Goal: Task Accomplishment & Management: Manage account settings

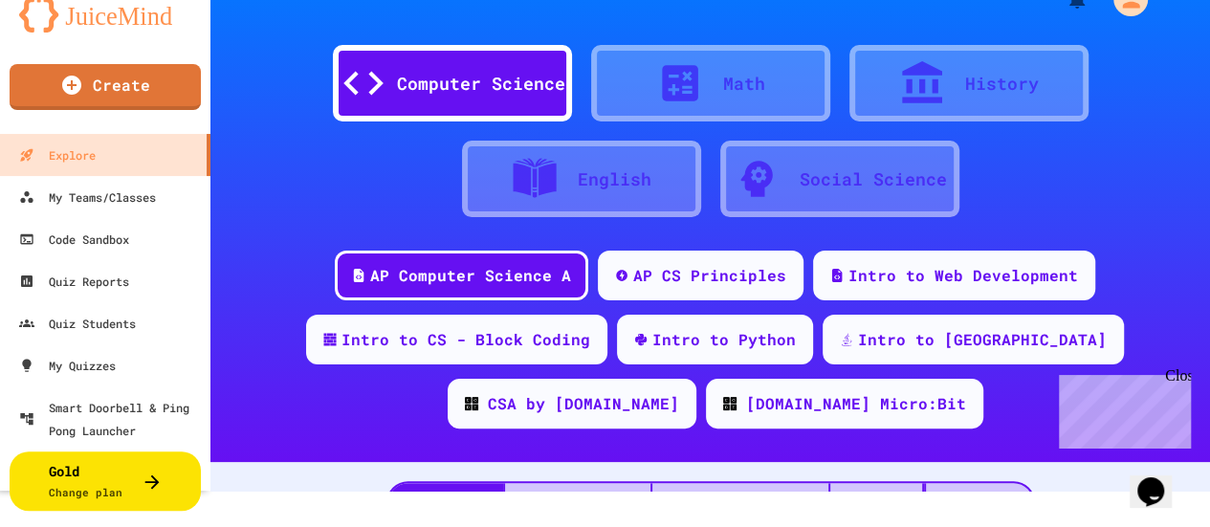
scroll to position [38, 0]
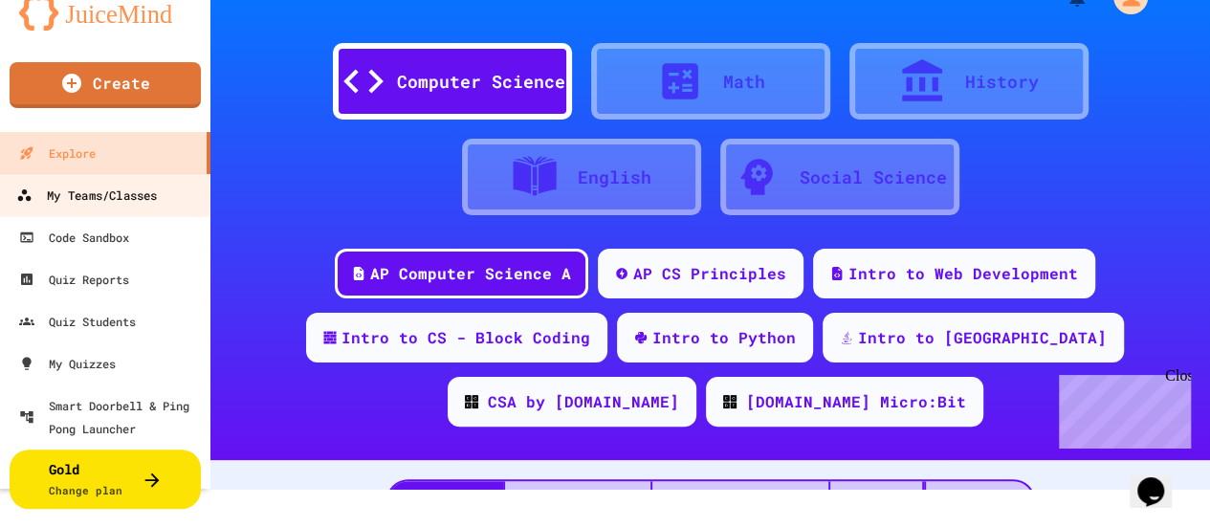
click at [135, 202] on div "My Teams/Classes" at bounding box center [86, 196] width 141 height 24
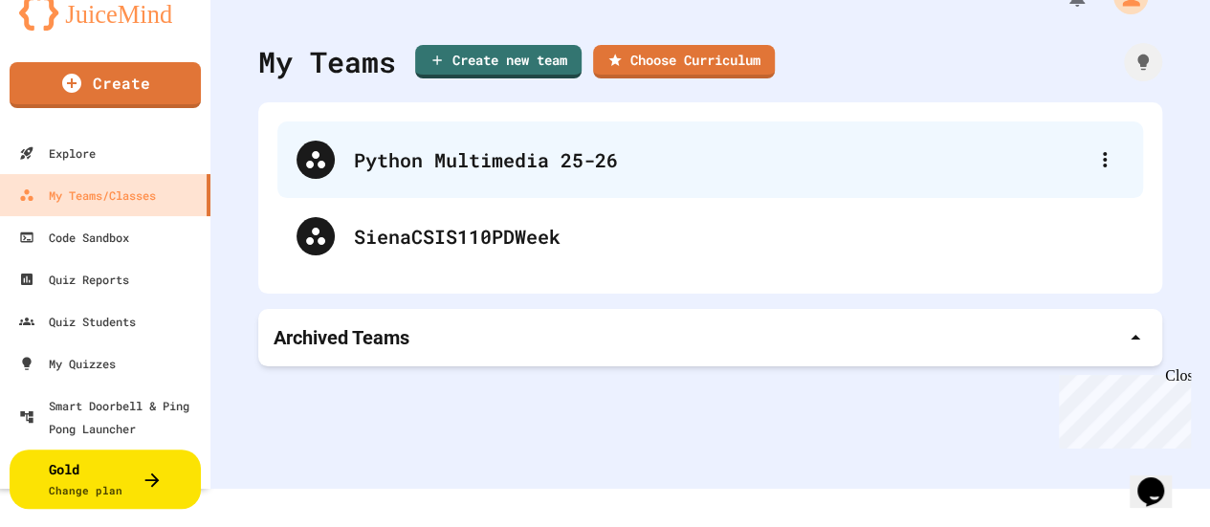
click at [548, 180] on div "Python Multimedia 25-26" at bounding box center [710, 160] width 866 height 77
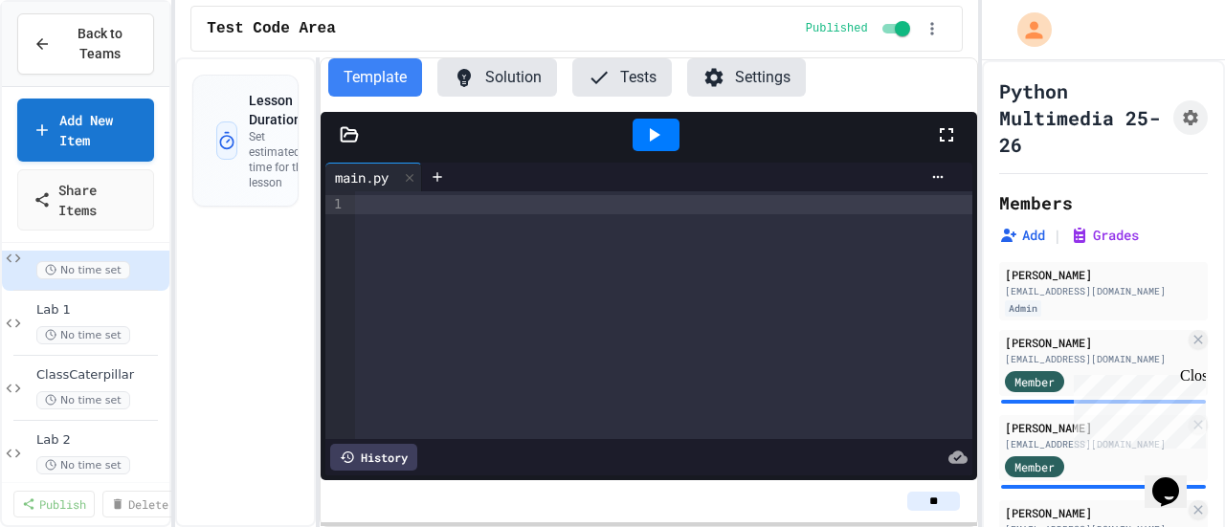
scroll to position [55, 0]
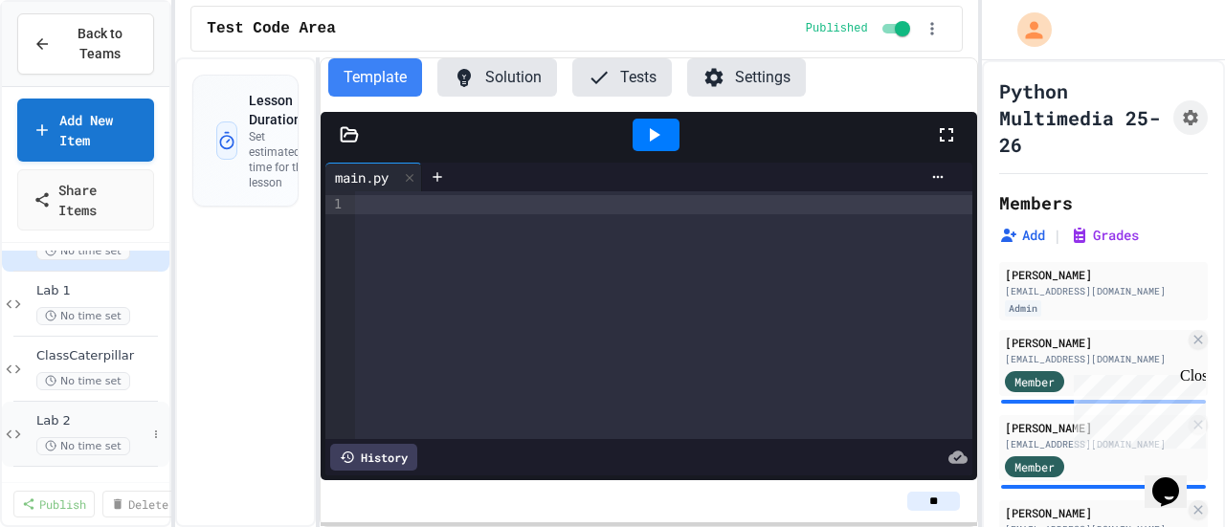
click at [89, 409] on div "Lab 2 No time set" at bounding box center [85, 434] width 167 height 65
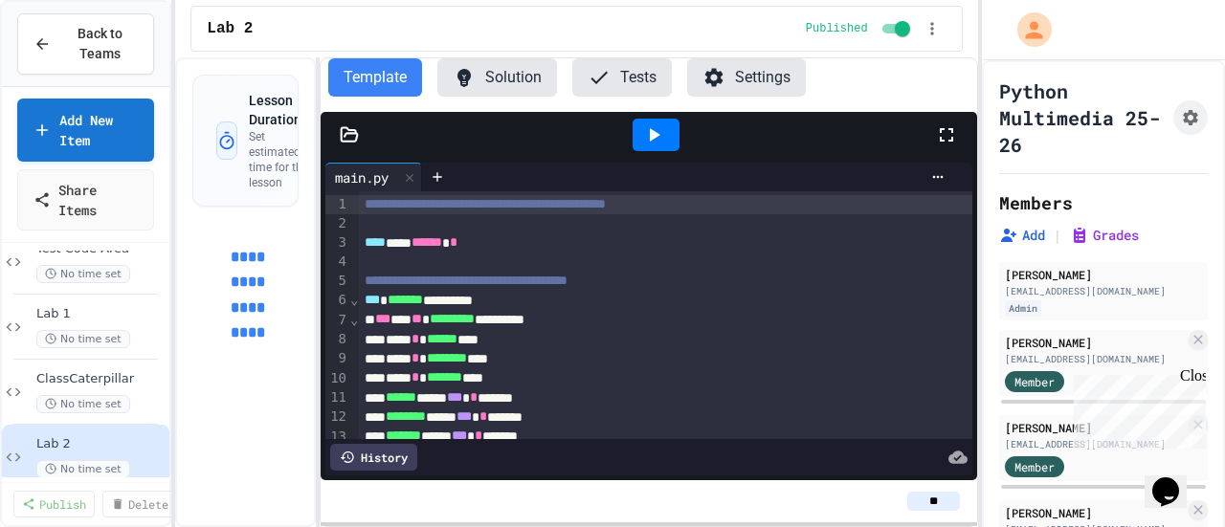
click at [747, 83] on button "Settings" at bounding box center [746, 77] width 119 height 38
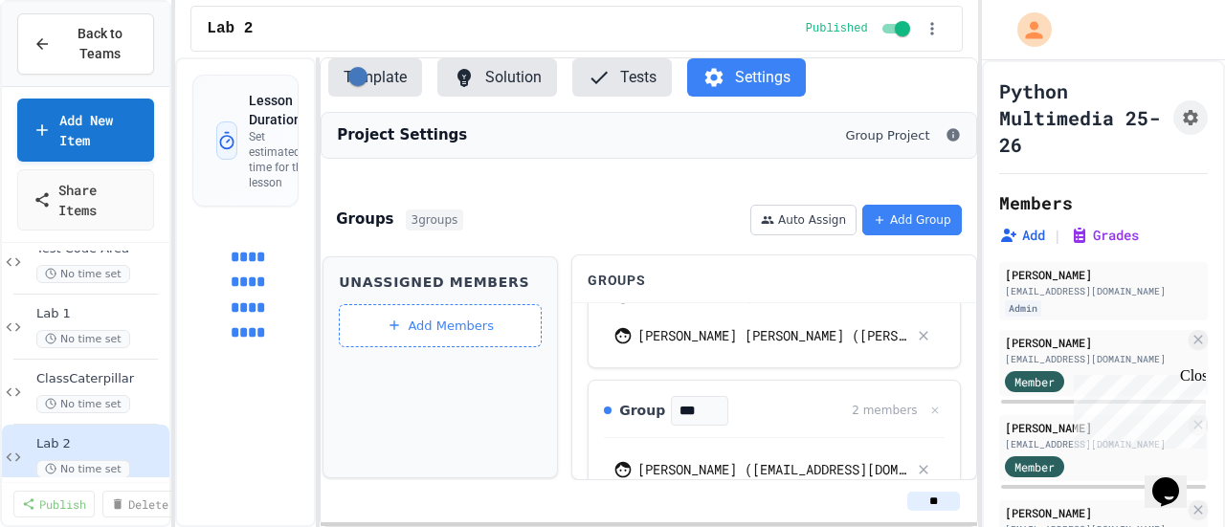
scroll to position [383, 0]
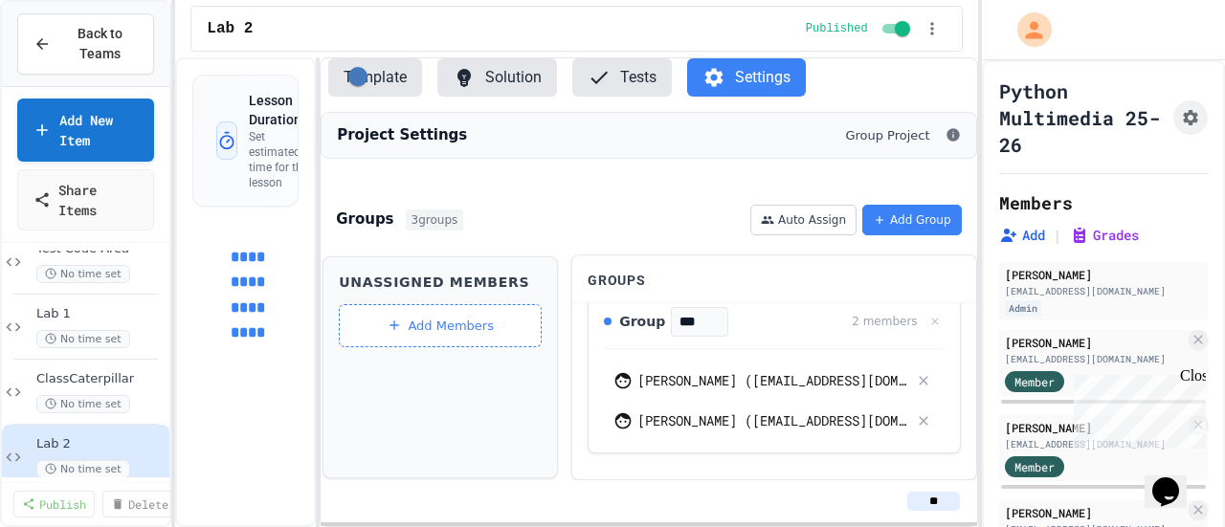
click at [377, 91] on button "Template" at bounding box center [375, 77] width 94 height 38
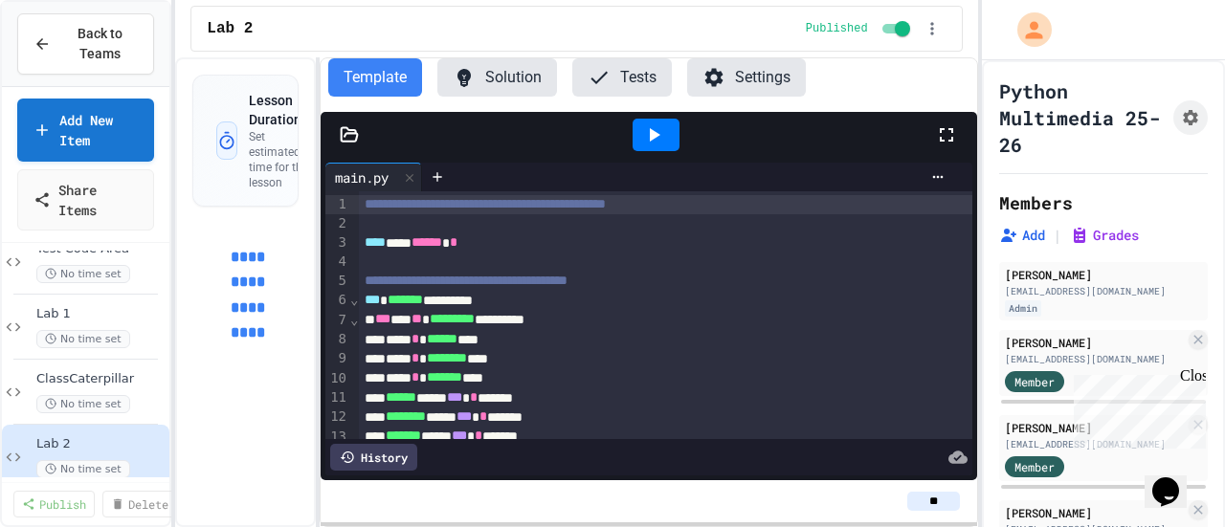
scroll to position [96, 0]
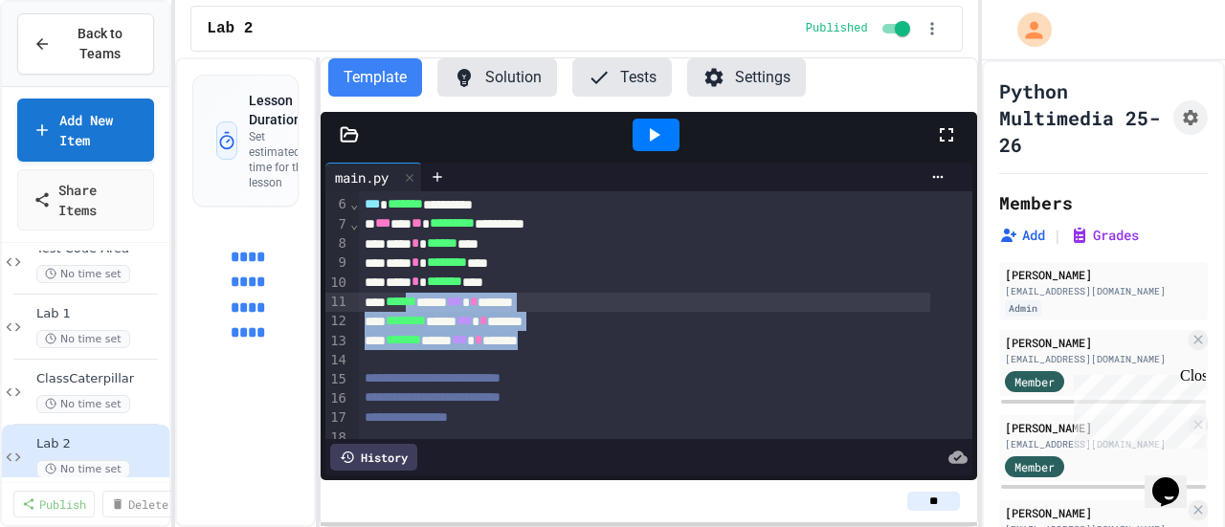
drag, startPoint x: 579, startPoint y: 342, endPoint x: 421, endPoint y: 312, distance: 160.6
click at [422, 311] on div "**********" at bounding box center [665, 301] width 612 height 410
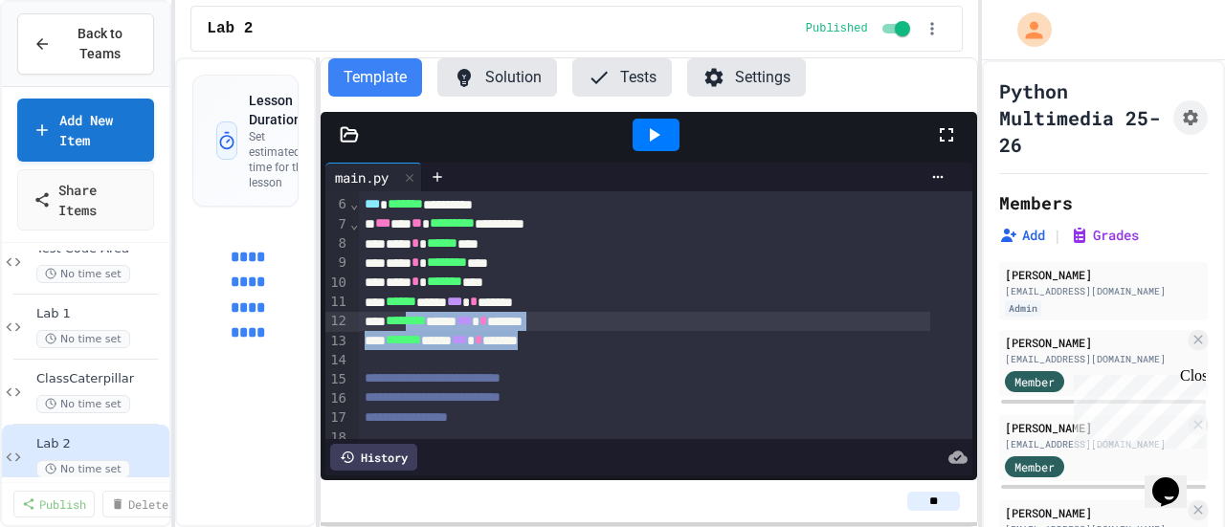
click at [605, 342] on div "******* ***** *** * ******" at bounding box center [644, 340] width 571 height 19
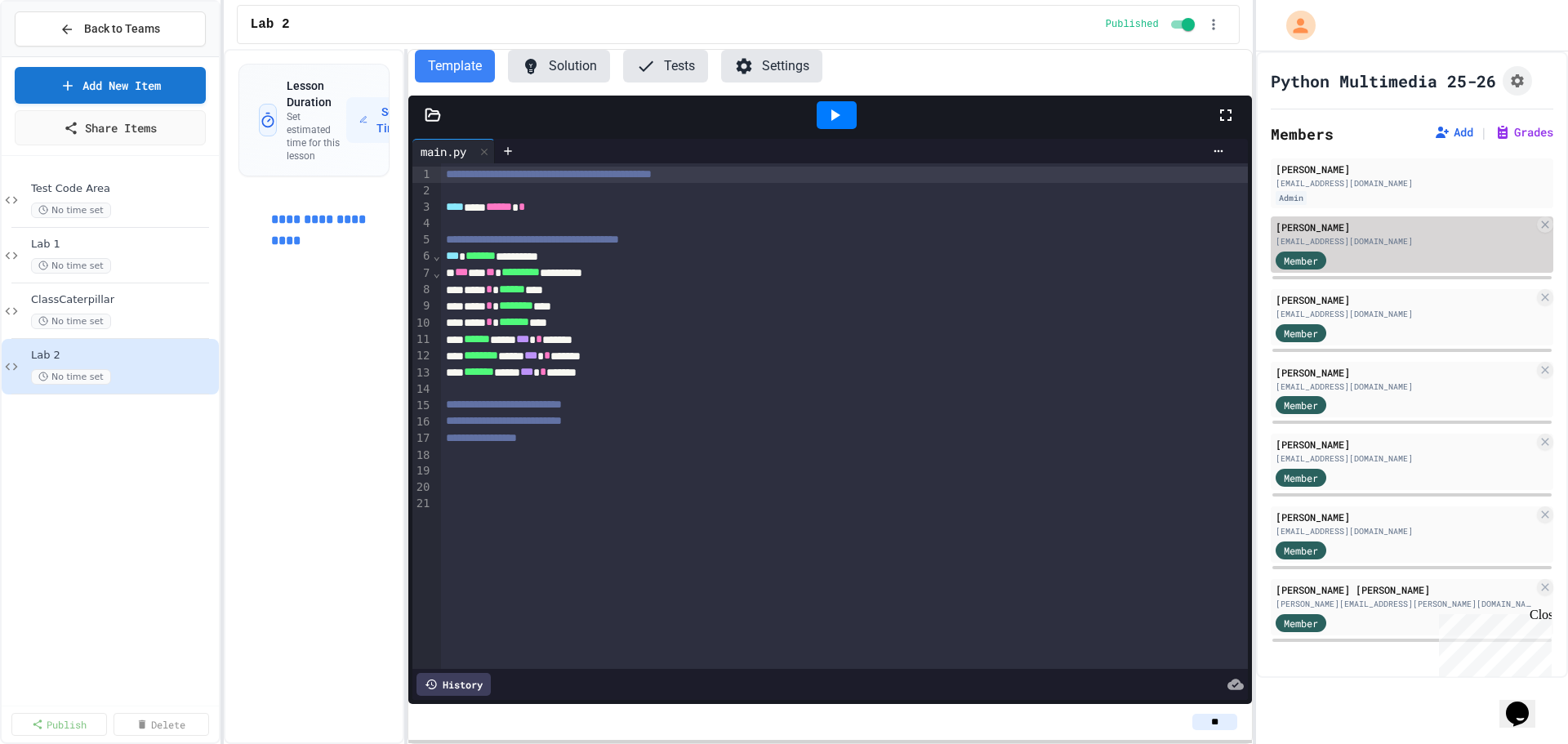
click at [1361, 238] on div "[EMAIL_ADDRESS][DOMAIN_NAME]" at bounding box center [1404, 241] width 258 height 12
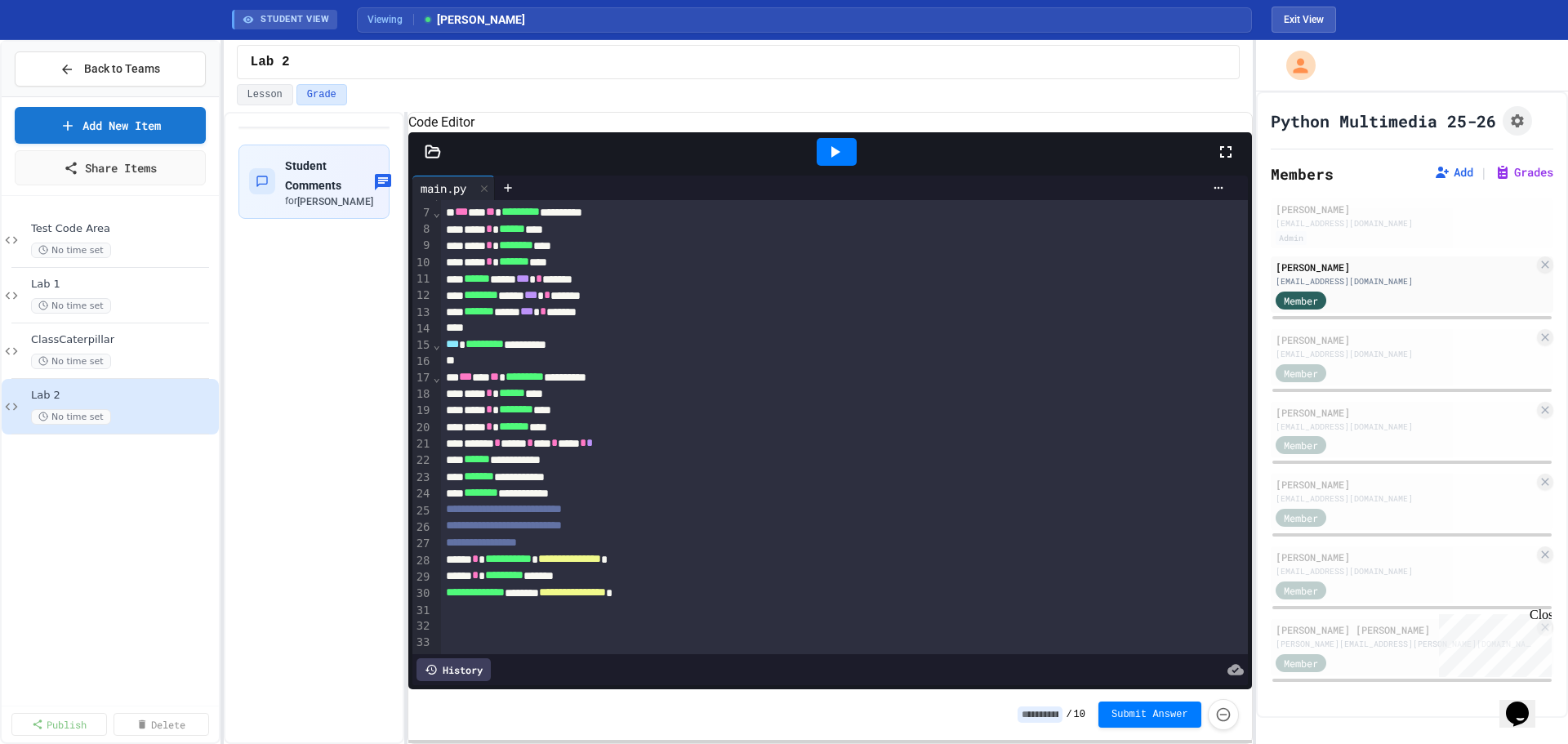
scroll to position [125, 0]
